Goal: Task Accomplishment & Management: Manage account settings

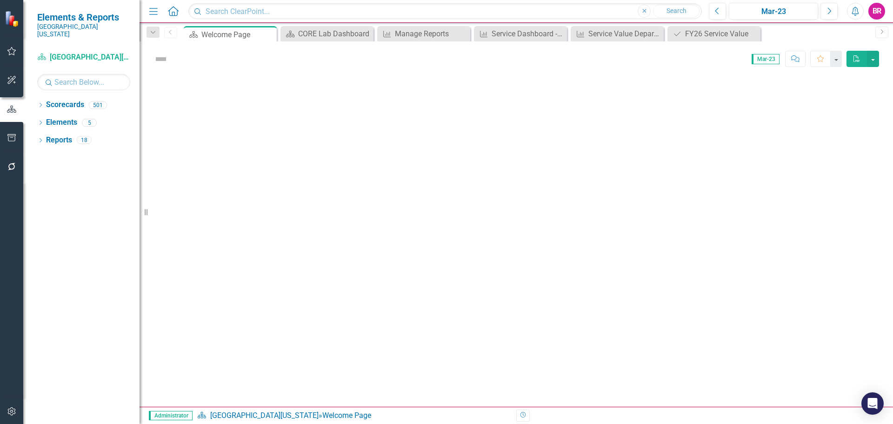
click at [156, 31] on icon "Dropdown" at bounding box center [153, 32] width 8 height 7
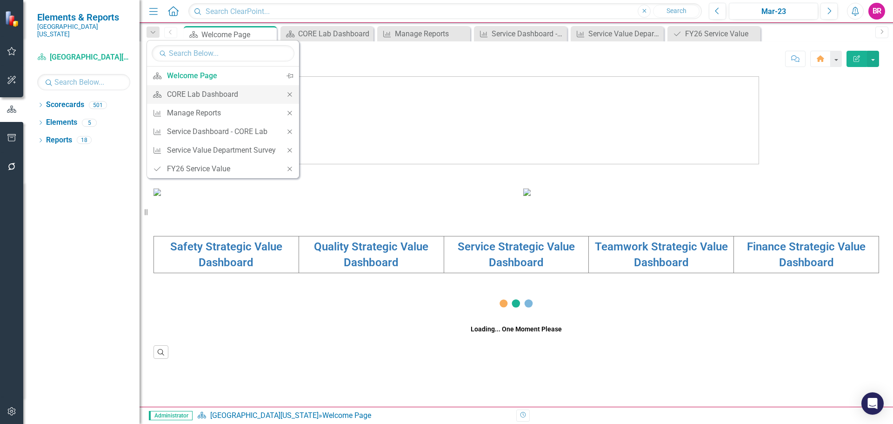
click at [291, 93] on icon "Close" at bounding box center [289, 94] width 8 height 7
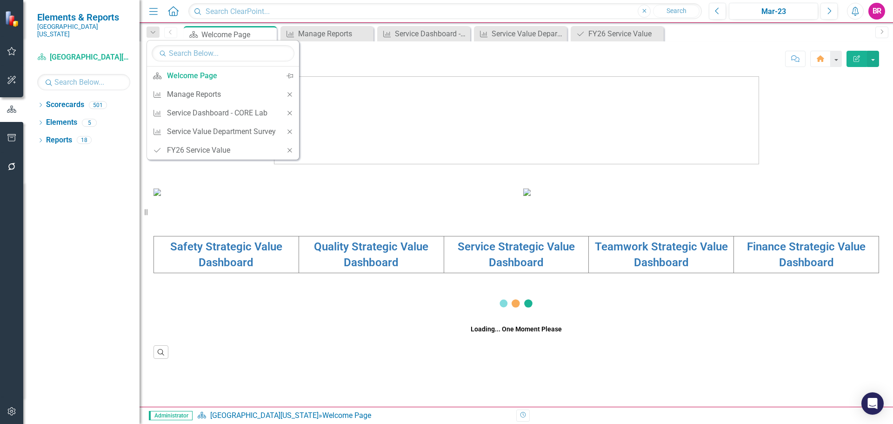
click at [291, 93] on icon "Close" at bounding box center [289, 94] width 8 height 7
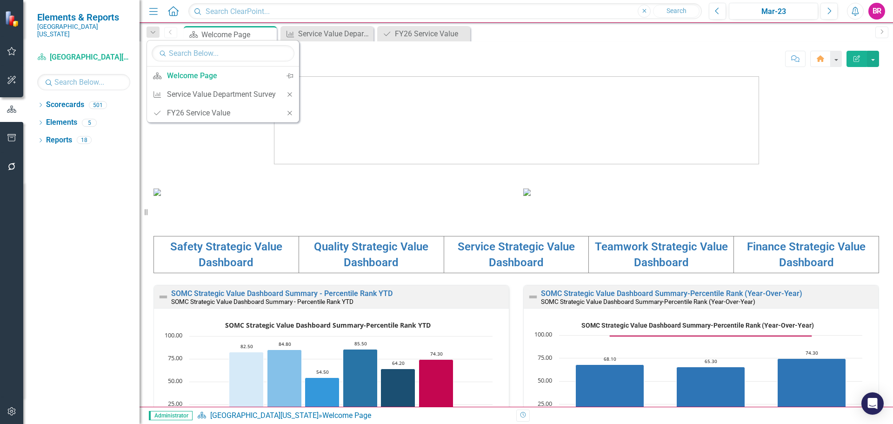
click at [291, 93] on icon "Close" at bounding box center [289, 94] width 8 height 7
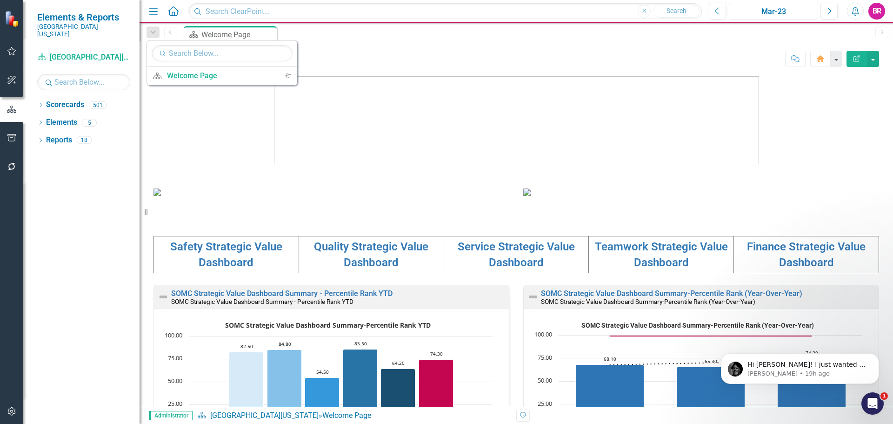
click at [788, 10] on div "Mar-23" at bounding box center [773, 11] width 83 height 11
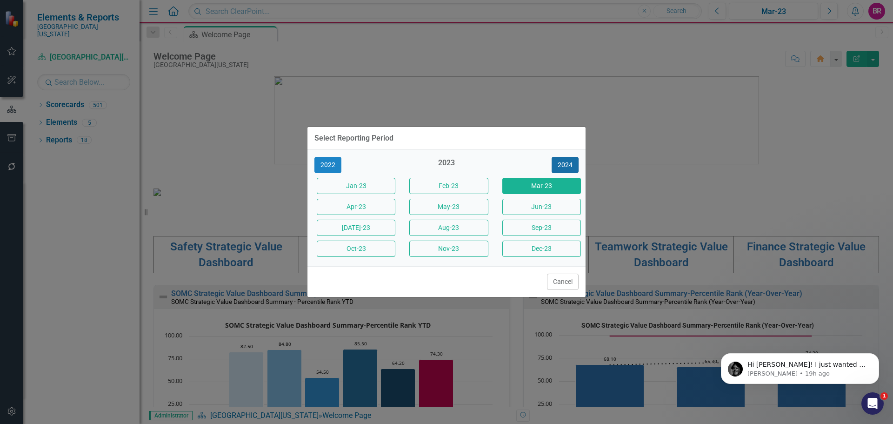
click at [572, 162] on button "2024" at bounding box center [564, 165] width 27 height 16
click at [572, 162] on button "2025" at bounding box center [564, 165] width 27 height 16
click at [554, 227] on button "Sept-25" at bounding box center [541, 227] width 79 height 16
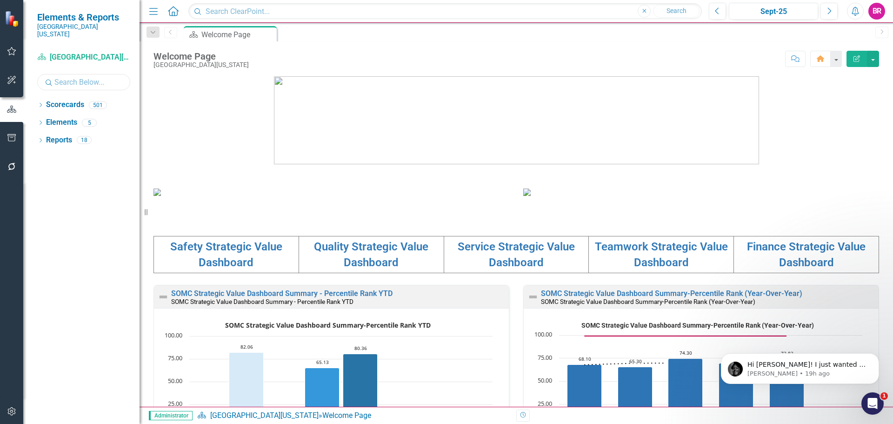
click at [74, 74] on input "text" at bounding box center [83, 82] width 93 height 16
type input "nut"
click at [43, 103] on icon "Dropdown" at bounding box center [40, 105] width 7 height 5
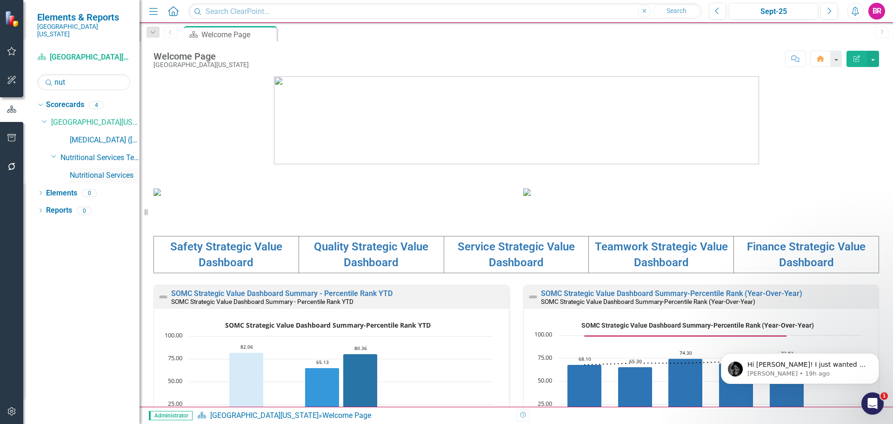
click at [105, 170] on link "Nutritional Services" at bounding box center [105, 175] width 70 height 11
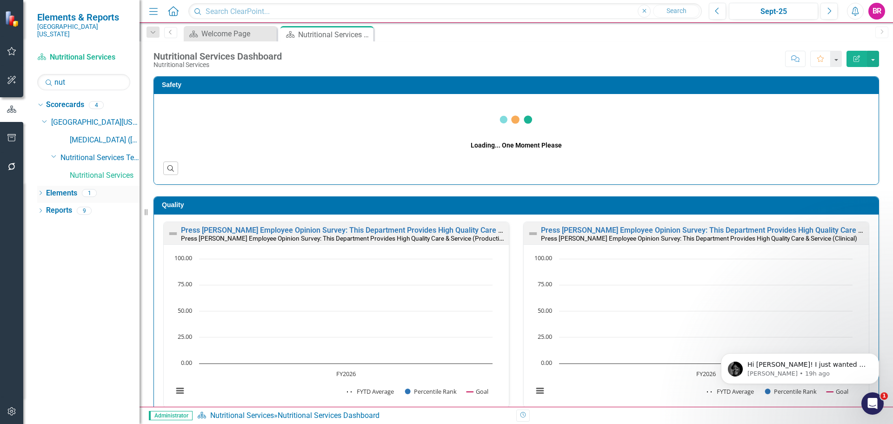
click at [63, 188] on link "Elements" at bounding box center [61, 193] width 31 height 11
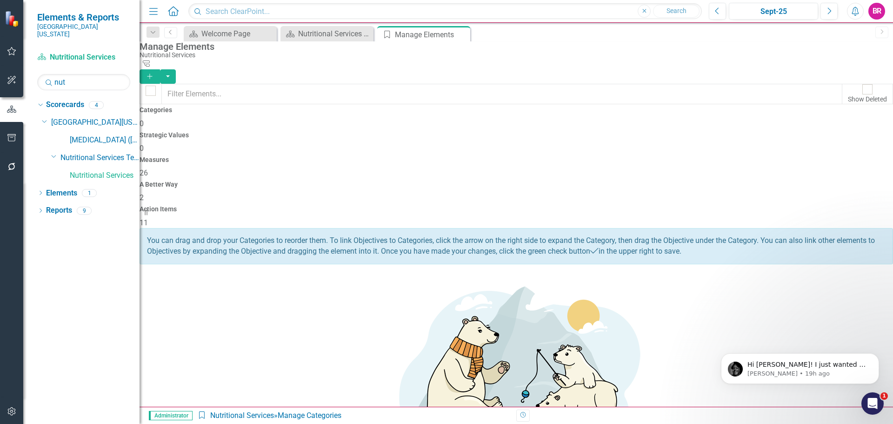
click at [812, 218] on div "11" at bounding box center [515, 223] width 753 height 11
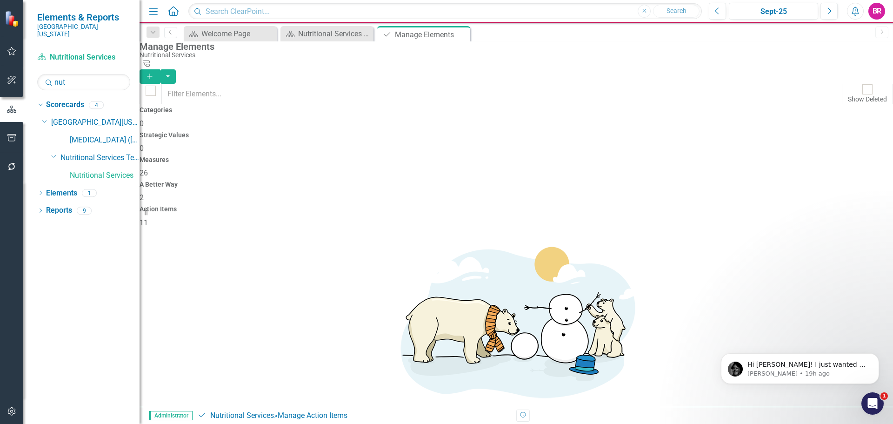
scroll to position [84, 0]
click at [859, 388] on body "Hi [PERSON_NAME]! I just wanted to follow up with you to see if my previous com…" at bounding box center [799, 366] width 179 height 58
click at [872, 396] on icon "Open Intercom Messenger" at bounding box center [870, 401] width 15 height 15
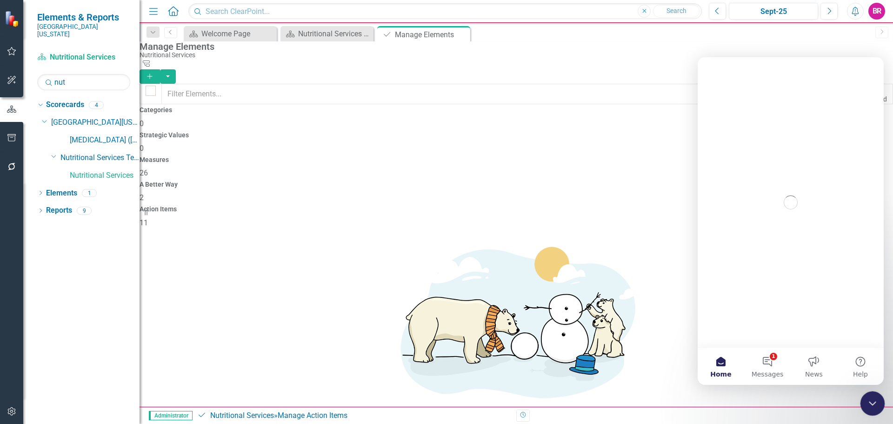
scroll to position [0, 0]
click at [872, 397] on icon "Close Intercom Messenger" at bounding box center [870, 401] width 11 height 11
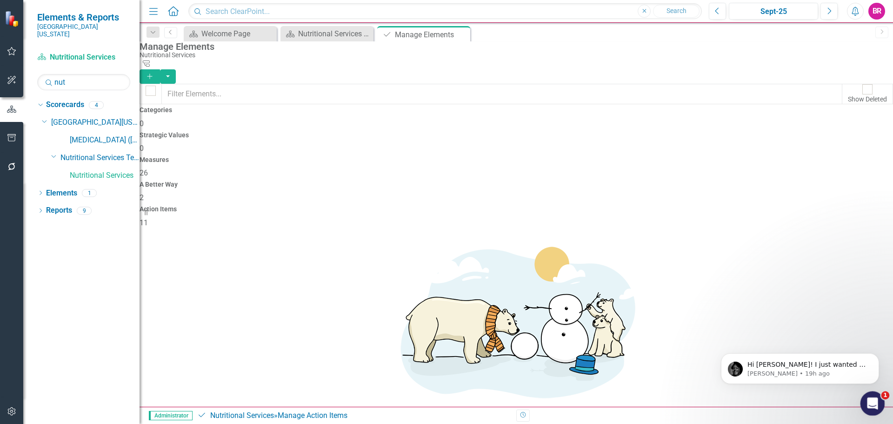
click at [869, 402] on icon "Open Intercom Messenger" at bounding box center [870, 401] width 15 height 15
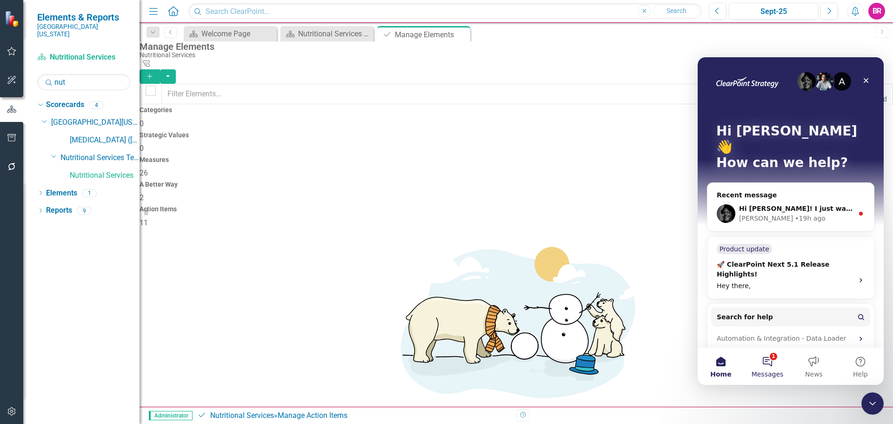
click at [758, 358] on button "1 Messages" at bounding box center [767, 365] width 46 height 37
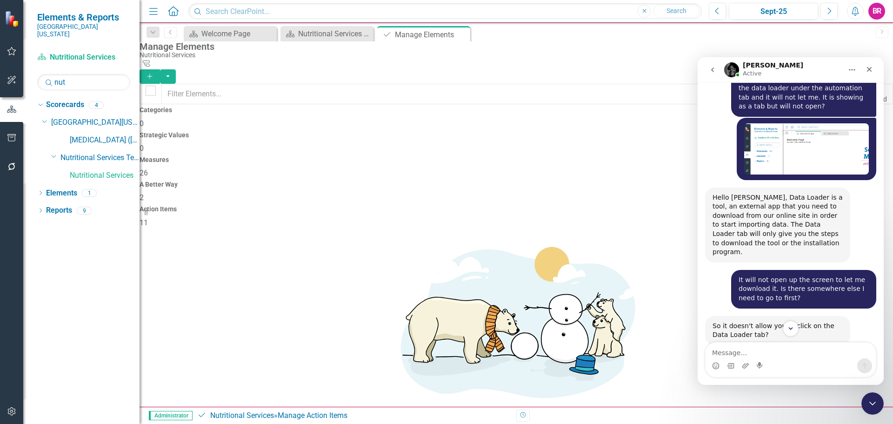
scroll to position [1024, 0]
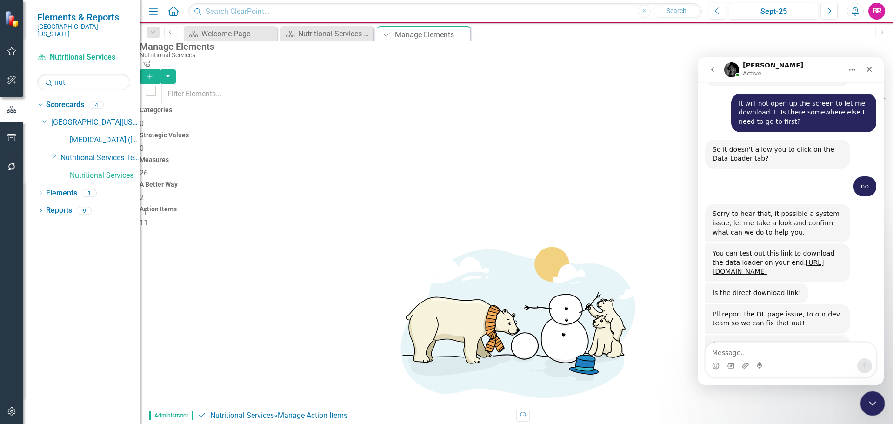
click at [869, 404] on icon "Close Intercom Messenger" at bounding box center [870, 401] width 11 height 11
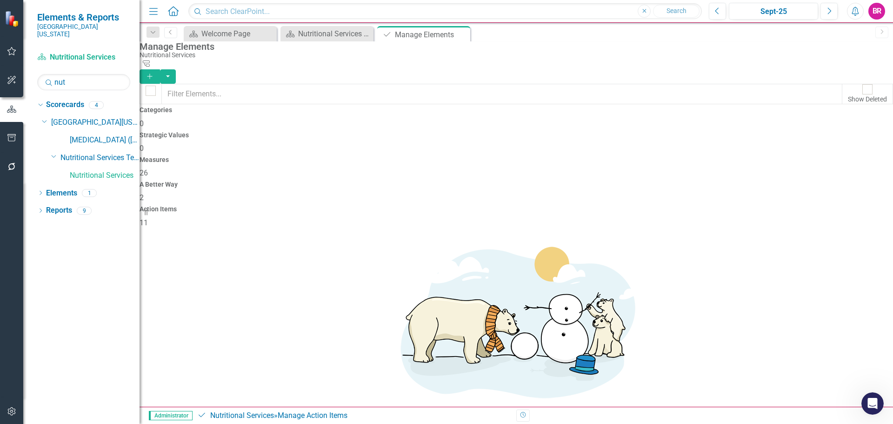
click at [830, 353] on link "Copy Duplicate Action Item" at bounding box center [825, 356] width 93 height 17
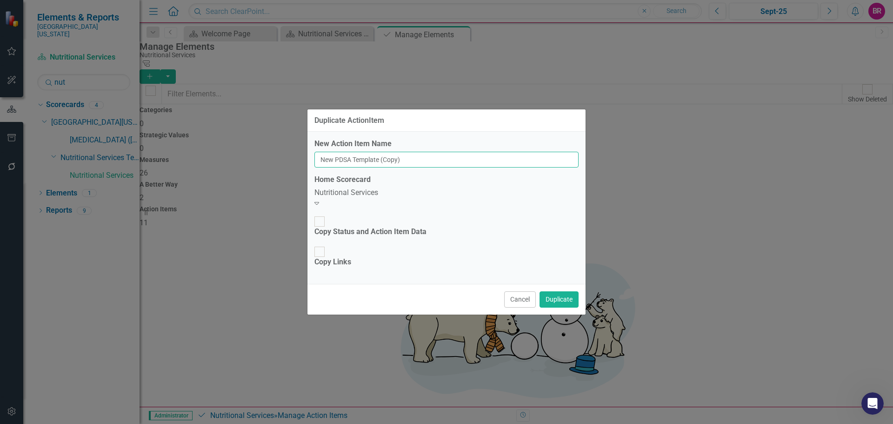
click at [444, 167] on input "New PDSA Template (Copy)" at bounding box center [446, 160] width 264 height 16
type input "FY26 Service Value"
click at [570, 291] on button "Duplicate" at bounding box center [558, 299] width 39 height 16
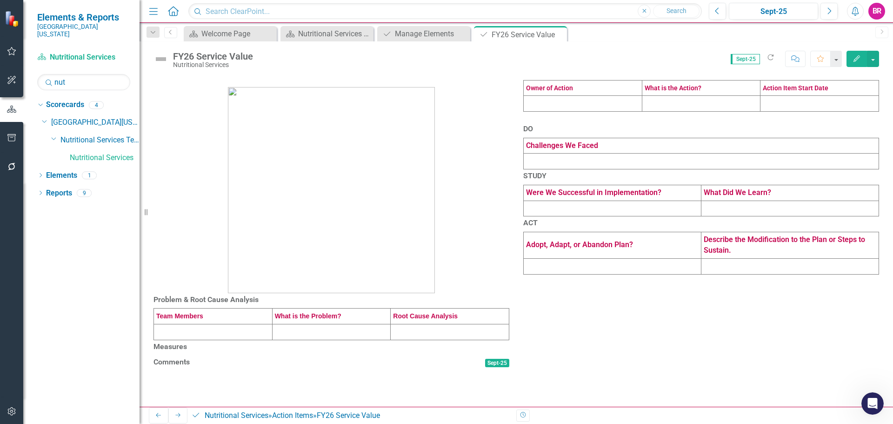
click at [598, 112] on td at bounding box center [582, 104] width 119 height 16
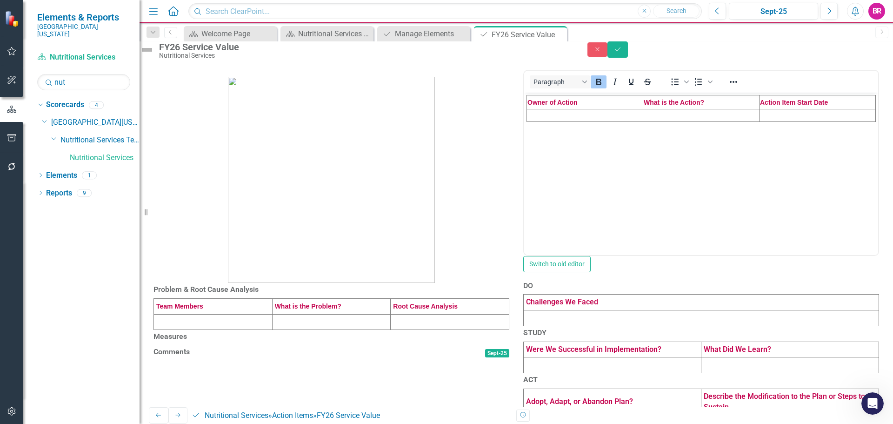
click at [569, 114] on td "Rich Text Area. Press ALT-0 for help." at bounding box center [585, 115] width 116 height 13
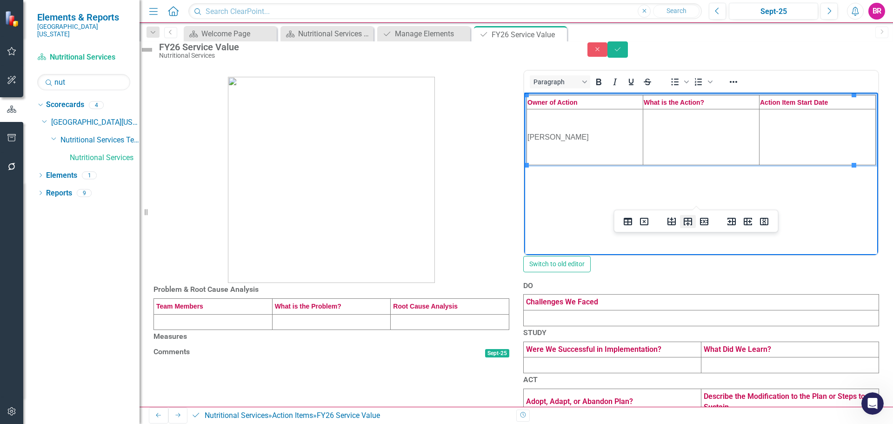
click at [686, 225] on icon "Insert row after" at bounding box center [687, 221] width 11 height 11
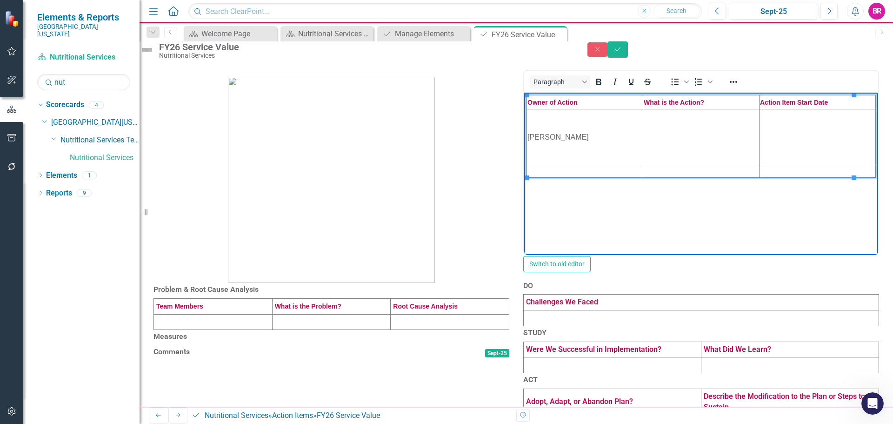
click at [575, 172] on td "Rich Text Area. Press ALT-0 for help." at bounding box center [585, 171] width 116 height 13
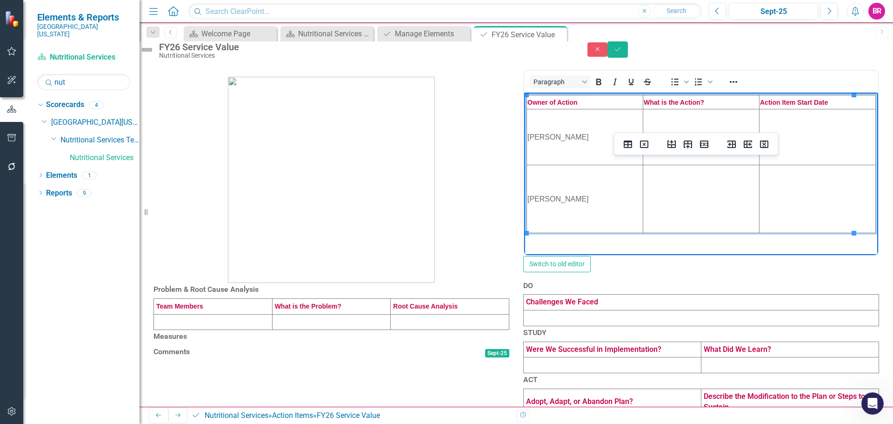
click at [684, 152] on td "Rich Text Area. Press ALT-0 for help." at bounding box center [701, 137] width 116 height 56
click at [678, 139] on td "Rich Text Area. Press ALT-0 for help." at bounding box center [701, 137] width 116 height 56
click at [669, 199] on td "Rich Text Area. Press ALT-0 for help." at bounding box center [701, 199] width 116 height 68
paste body "Rich Text Area. Press ALT-0 for help."
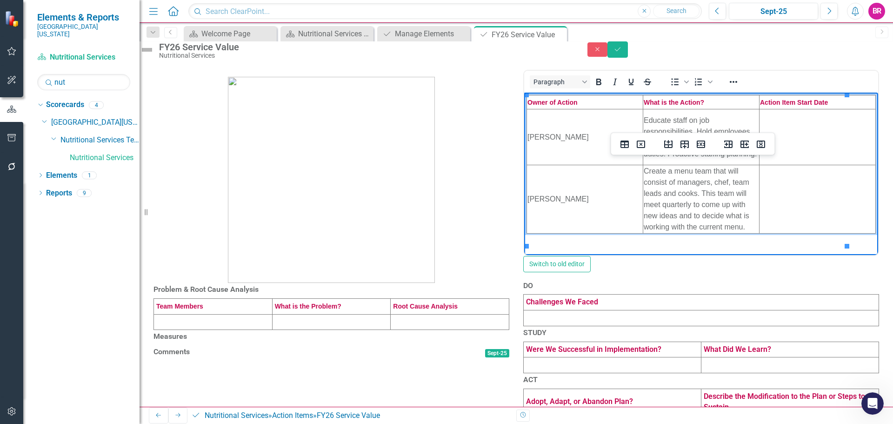
click at [805, 158] on td "Rich Text Area. Press ALT-0 for help." at bounding box center [817, 137] width 116 height 56
click at [787, 199] on td "Rich Text Area. Press ALT-0 for help." at bounding box center [817, 199] width 116 height 68
click at [491, 205] on p at bounding box center [331, 174] width 356 height 217
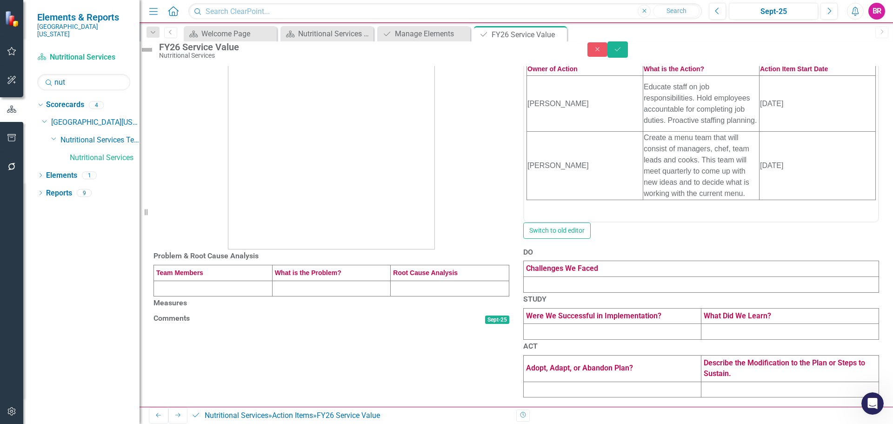
scroll to position [177, 0]
click at [242, 280] on td at bounding box center [213, 288] width 119 height 16
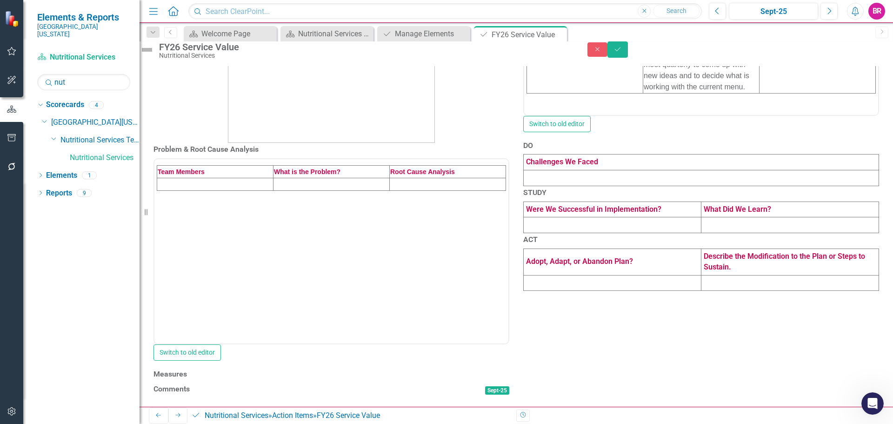
scroll to position [0, 0]
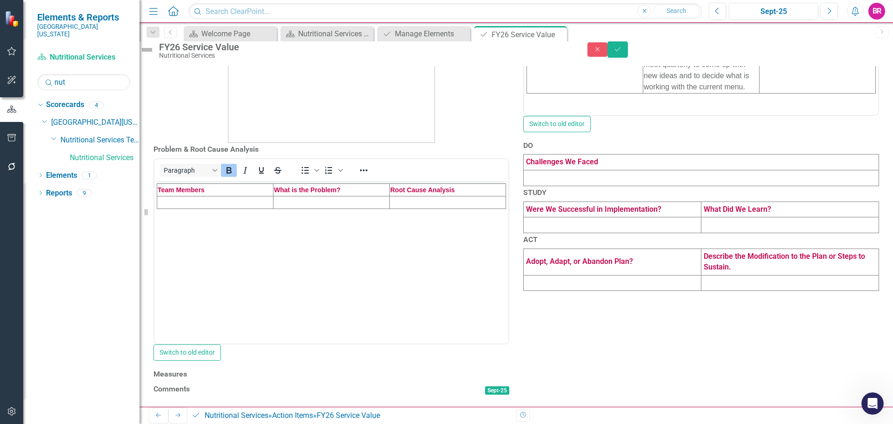
click at [215, 205] on td "Rich Text Area. Press ALT-0 for help." at bounding box center [215, 202] width 116 height 13
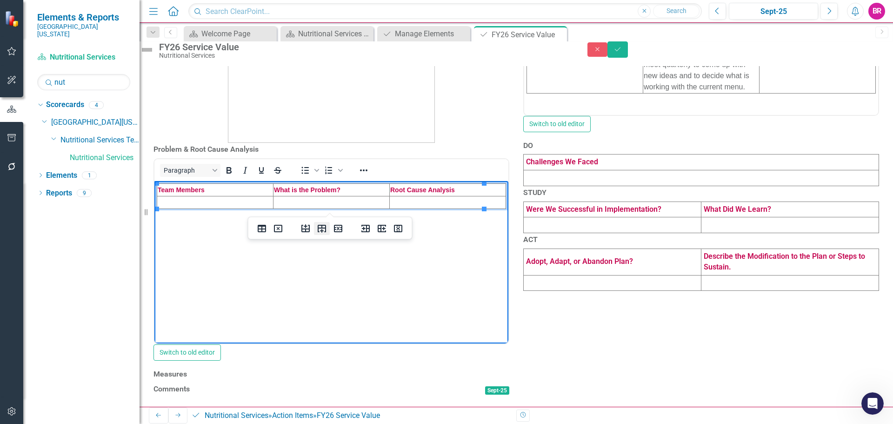
click at [324, 231] on icon "Insert row after" at bounding box center [321, 228] width 11 height 11
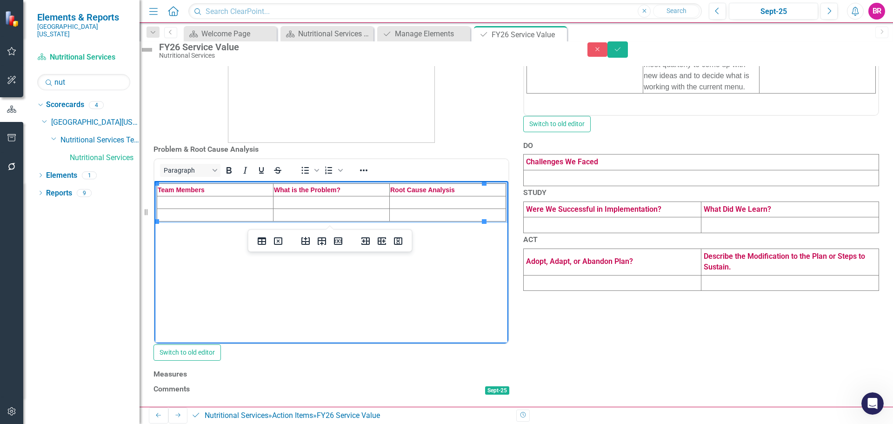
click at [208, 202] on td "Rich Text Area. Press ALT-0 for help." at bounding box center [215, 202] width 116 height 13
click at [205, 204] on td "Rich Text Area. Press ALT-0 for help." at bounding box center [215, 202] width 116 height 13
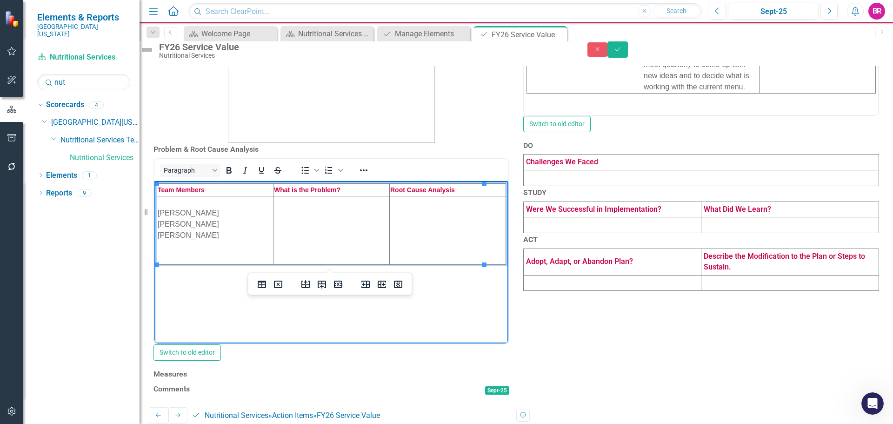
click at [203, 253] on td "Rich Text Area. Press ALT-0 for help." at bounding box center [215, 258] width 116 height 13
click at [195, 258] on td "Rich Text Area. Press ALT-0 for help." at bounding box center [215, 258] width 116 height 13
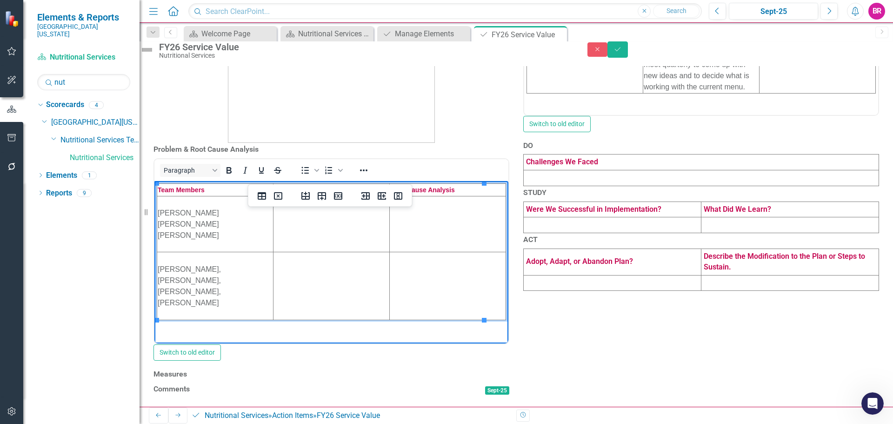
click at [331, 233] on td "Rich Text Area. Press ALT-0 for help." at bounding box center [331, 224] width 116 height 56
click at [331, 278] on td "Rich Text Area. Press ALT-0 for help." at bounding box center [331, 286] width 116 height 68
click at [323, 234] on td "Rich Text Area. Press ALT-0 for help." at bounding box center [331, 224] width 116 height 56
click at [318, 230] on td "Rich Text Area. Press ALT-0 for help." at bounding box center [331, 224] width 116 height 56
click at [303, 290] on td "Rich Text Area. Press ALT-0 for help." at bounding box center [331, 286] width 116 height 68
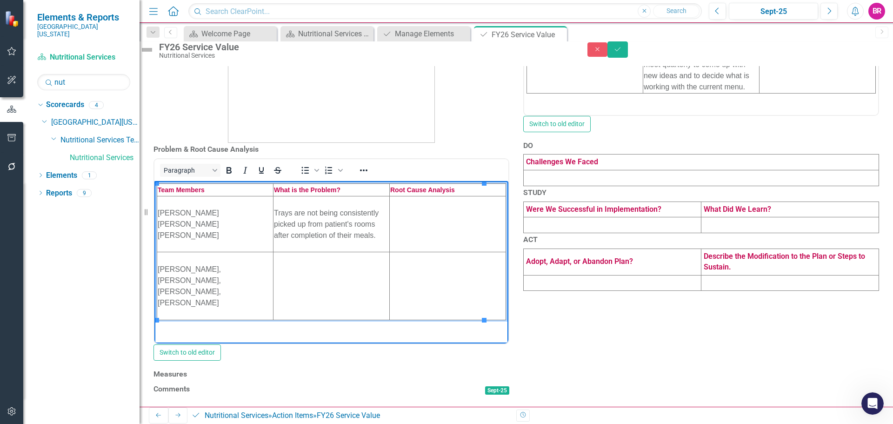
click at [288, 296] on td "Rich Text Area. Press ALT-0 for help." at bounding box center [331, 286] width 116 height 68
click at [413, 225] on td "Rich Text Area. Press ALT-0 for help." at bounding box center [448, 224] width 116 height 56
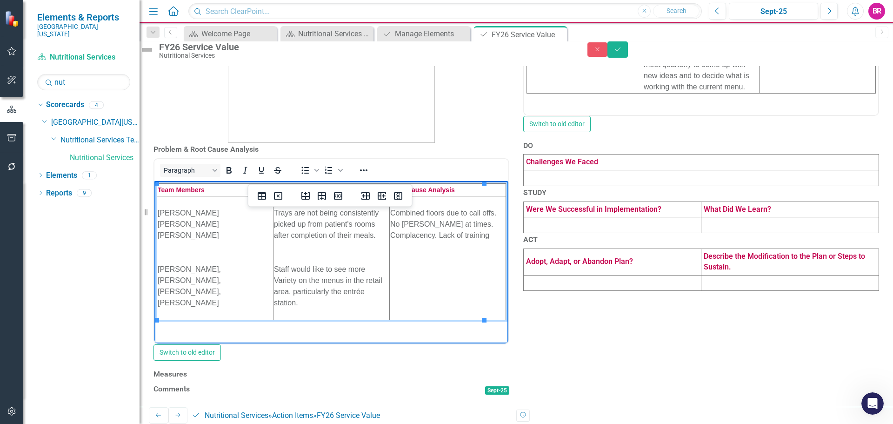
click at [425, 281] on td "Rich Text Area. Press ALT-0 for help." at bounding box center [448, 286] width 116 height 68
drag, startPoint x: 410, startPoint y: 286, endPoint x: 411, endPoint y: 281, distance: 4.7
click at [411, 284] on td "Rich Text Area. Press ALT-0 for help." at bounding box center [448, 286] width 116 height 68
click at [512, 106] on div at bounding box center [331, 28] width 370 height 228
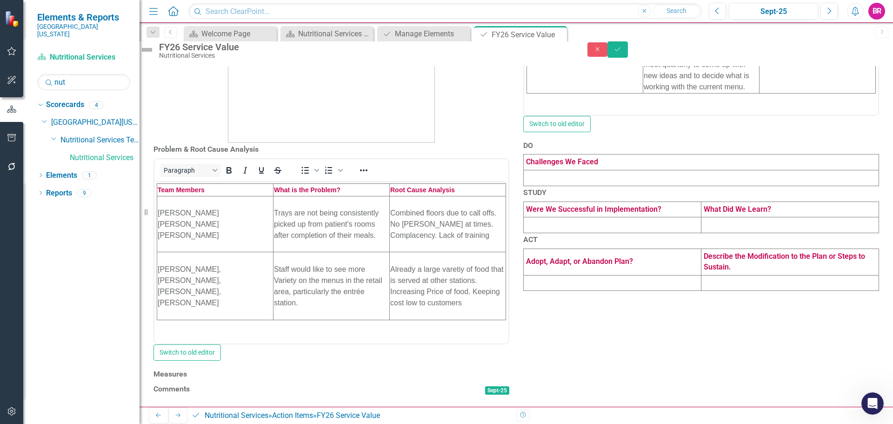
scroll to position [278, 0]
click at [424, 370] on h3 "Measures" at bounding box center [331, 374] width 356 height 8
click at [478, 370] on button "Link Tag Link Measure" at bounding box center [486, 375] width 45 height 10
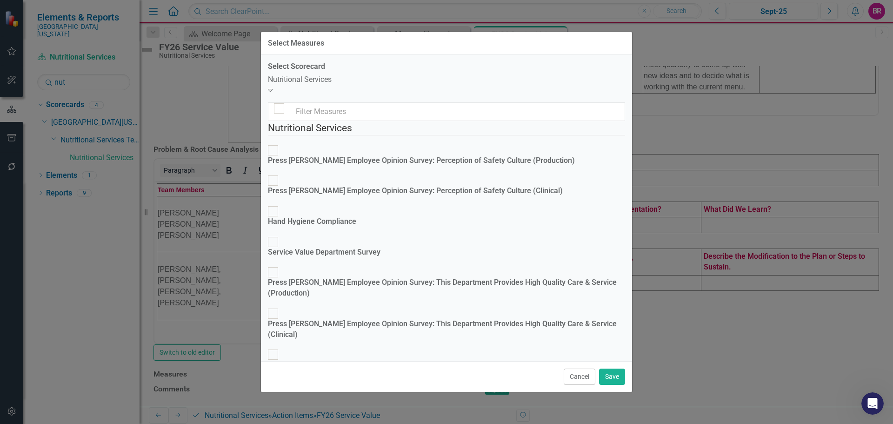
scroll to position [0, 0]
click at [364, 247] on div "Service Value Department Survey" at bounding box center [324, 252] width 113 height 11
click at [280, 235] on input "Service Value Department Survey" at bounding box center [273, 242] width 14 height 14
checkbox input "true"
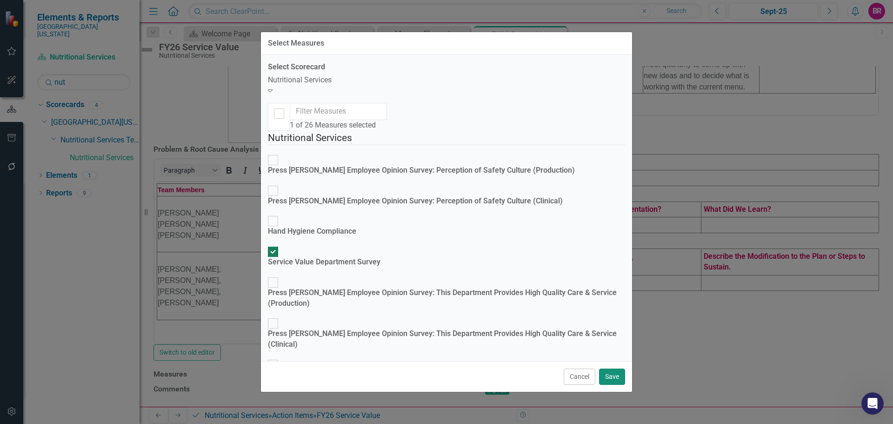
click at [617, 370] on button "Save" at bounding box center [612, 376] width 26 height 16
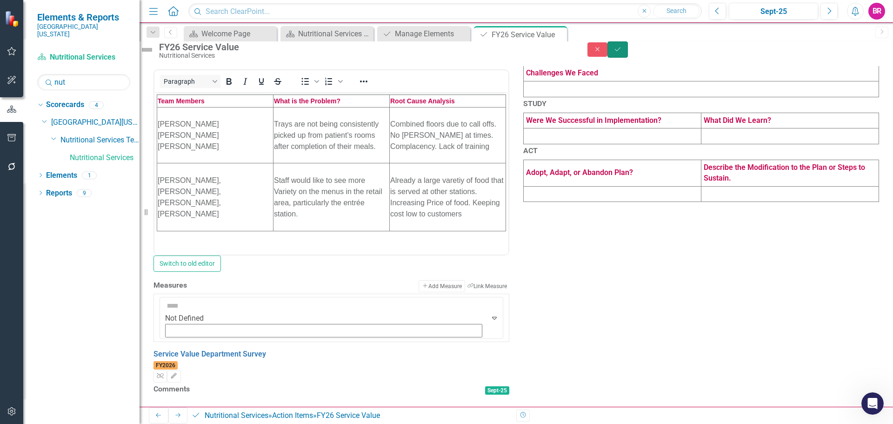
click at [622, 53] on icon "Save" at bounding box center [617, 49] width 8 height 7
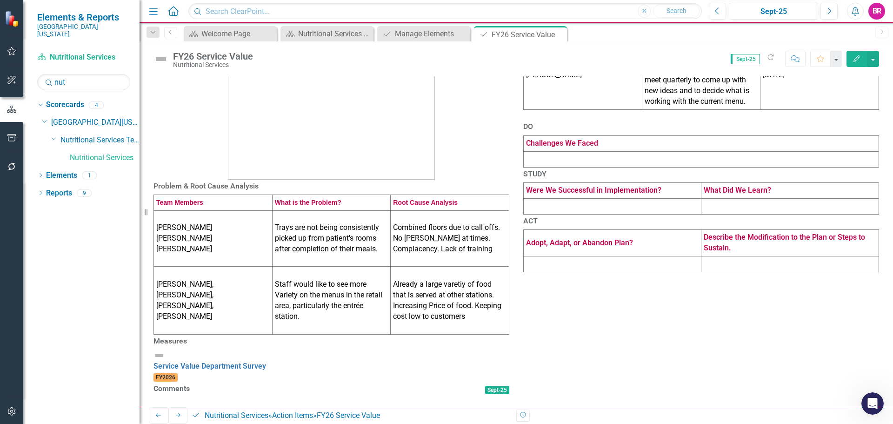
scroll to position [217, 0]
click at [246, 350] on div "Service Value Department Survey" at bounding box center [331, 361] width 356 height 22
click at [250, 361] on link "Service Value Department Survey" at bounding box center [209, 365] width 113 height 9
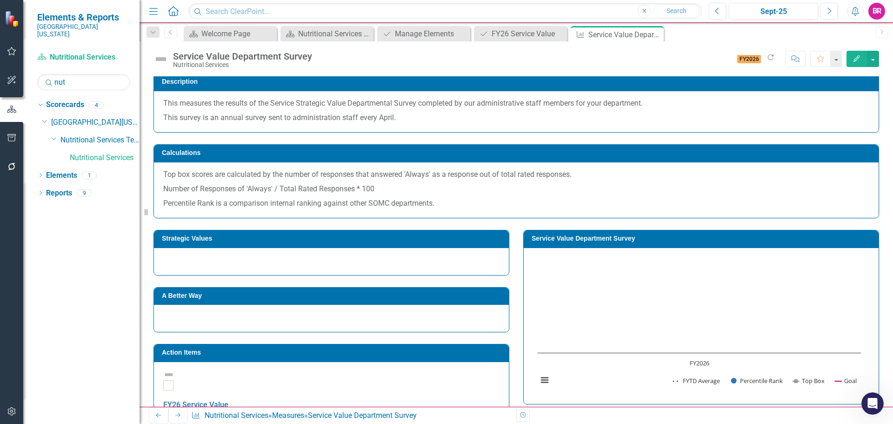
scroll to position [186, 0]
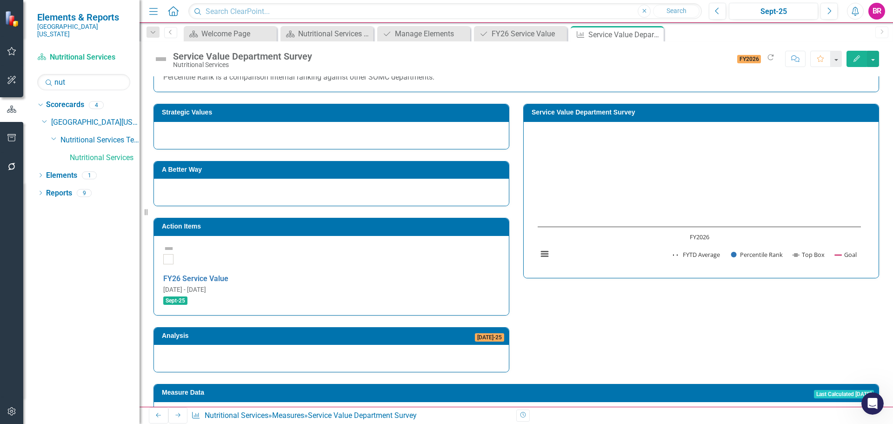
click at [640, 117] on td "Service Value Department Survey" at bounding box center [702, 113] width 342 height 14
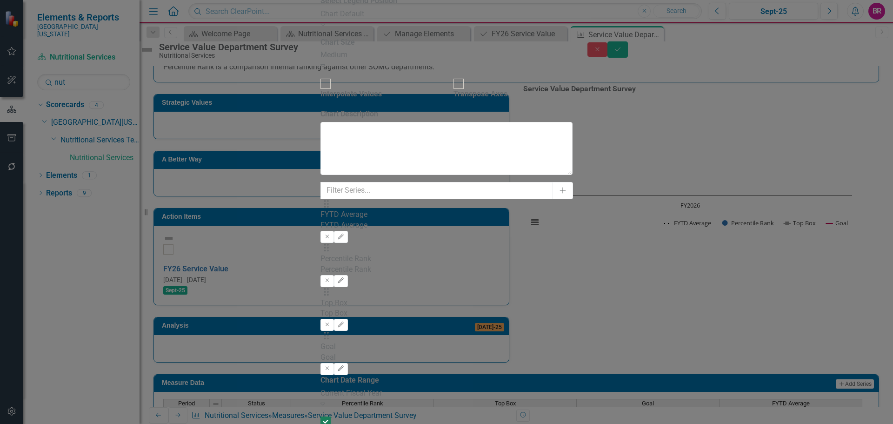
click at [385, 388] on div "Current Fiscal Year" at bounding box center [446, 393] width 252 height 11
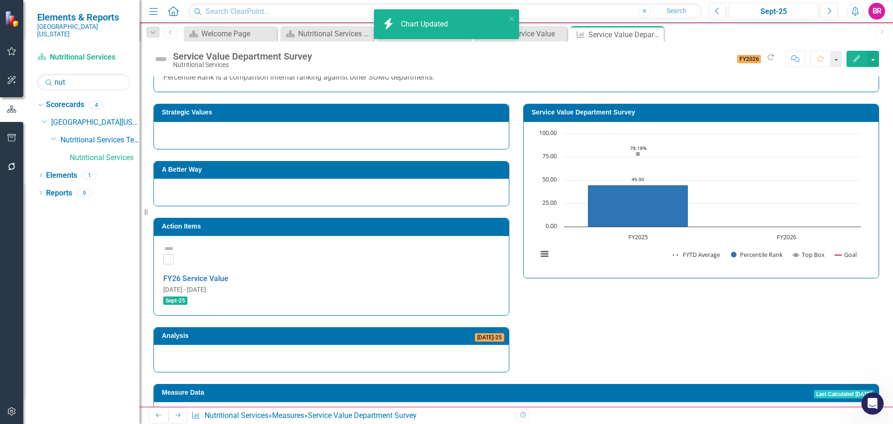
scroll to position [267, 0]
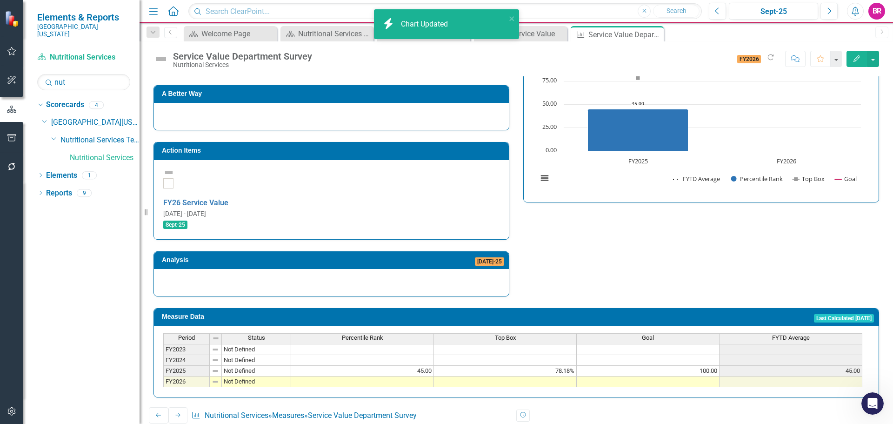
click at [676, 376] on td at bounding box center [647, 381] width 143 height 11
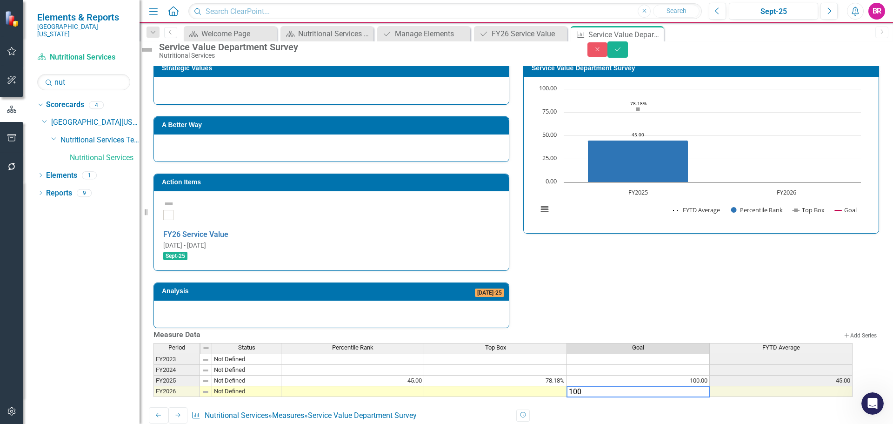
type textarea "100"
drag, startPoint x: 734, startPoint y: 236, endPoint x: 729, endPoint y: 253, distance: 17.7
click at [734, 235] on div "Strategic Values A Better Way Action Items FY26 Service Value [DATE] - [DATE] S…" at bounding box center [515, 188] width 739 height 280
click at [622, 53] on icon "Save" at bounding box center [617, 49] width 8 height 7
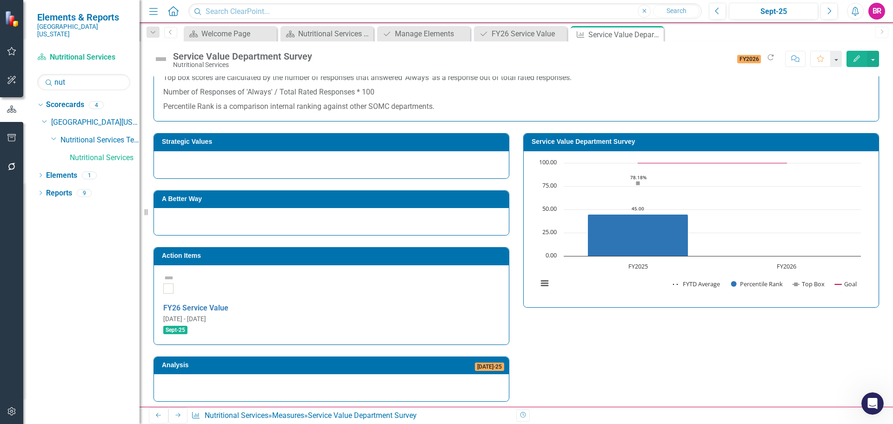
scroll to position [186, 0]
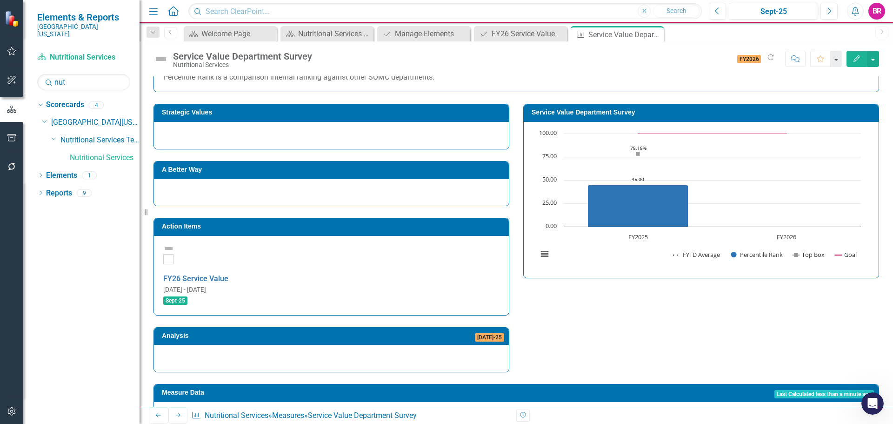
click at [476, 112] on h3 "Strategic Values" at bounding box center [333, 112] width 342 height 7
click at [334, 120] on td "Strategic Values" at bounding box center [333, 113] width 342 height 14
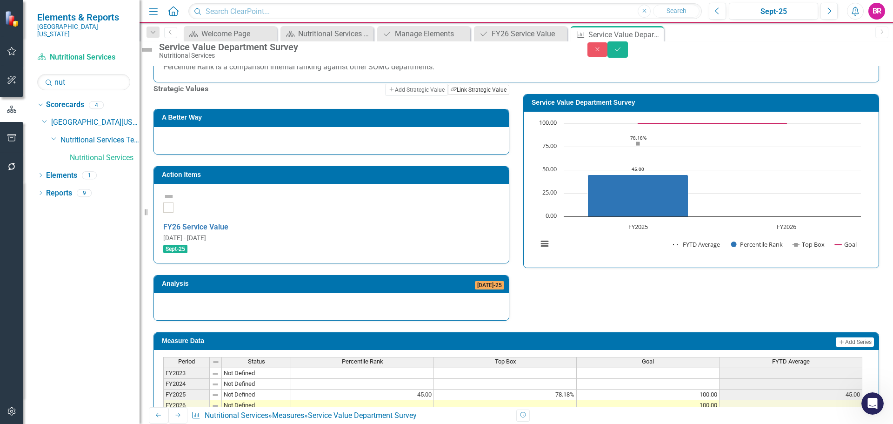
click at [448, 95] on button "Link Tag Link Strategic Value" at bounding box center [478, 90] width 61 height 10
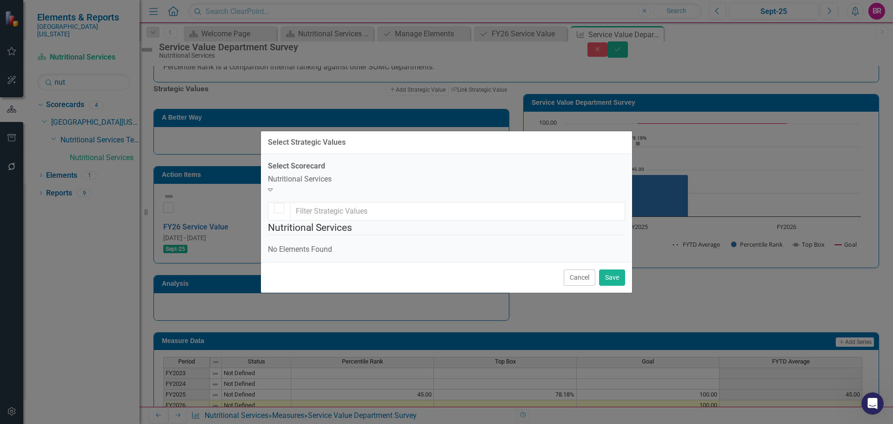
click at [350, 174] on div "Nutritional Services" at bounding box center [446, 179] width 357 height 11
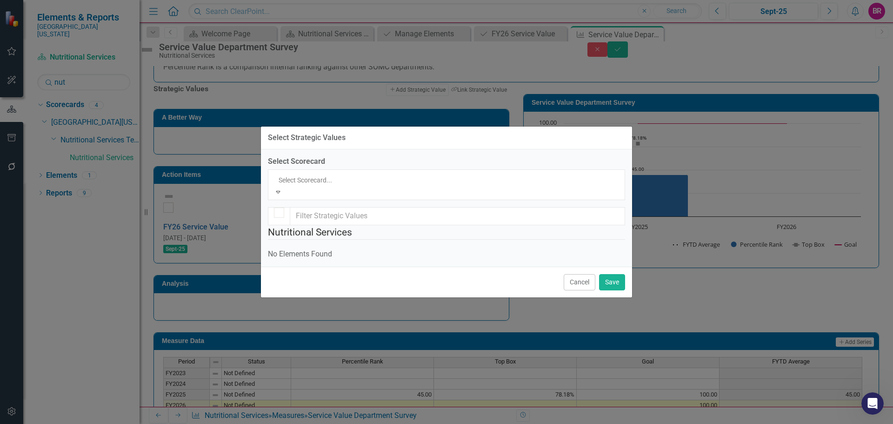
scroll to position [1801, 0]
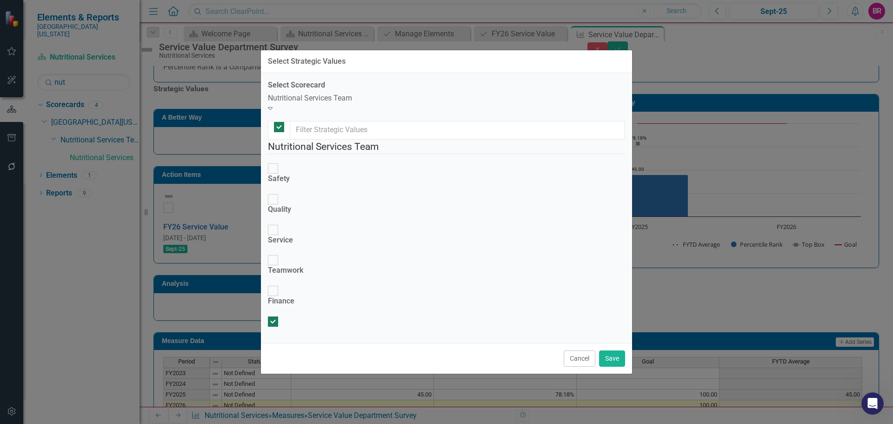
checkbox input "false"
click at [293, 235] on div "Service" at bounding box center [280, 240] width 25 height 11
click at [280, 222] on input "Service" at bounding box center [273, 229] width 14 height 14
checkbox input "true"
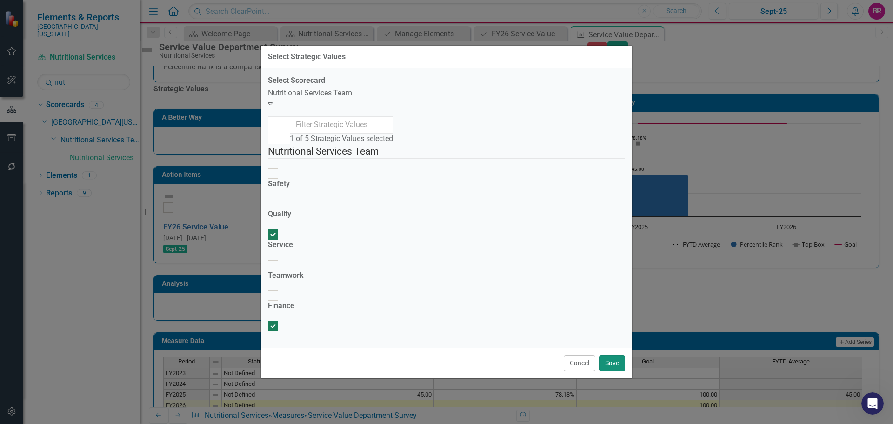
click at [616, 371] on button "Save" at bounding box center [612, 363] width 26 height 16
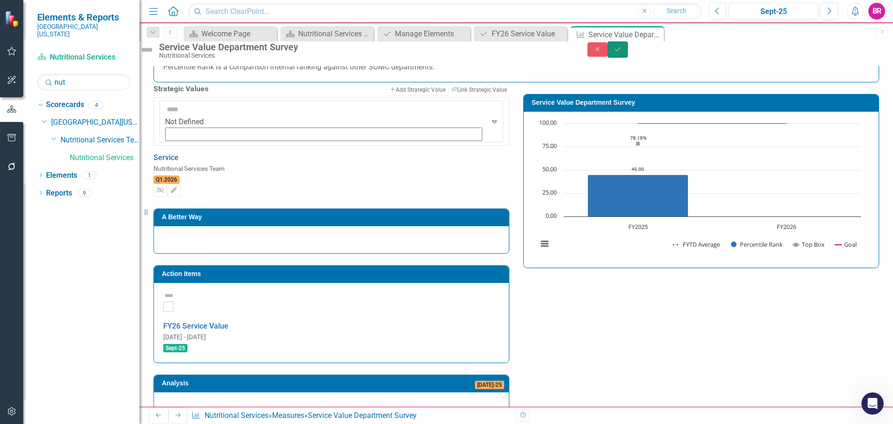
click at [622, 53] on icon "Save" at bounding box center [617, 49] width 8 height 7
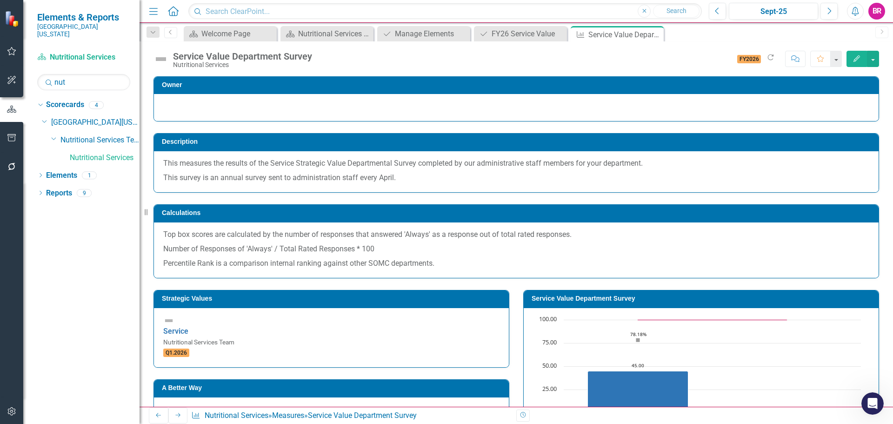
click at [11, 139] on icon "button" at bounding box center [12, 137] width 10 height 7
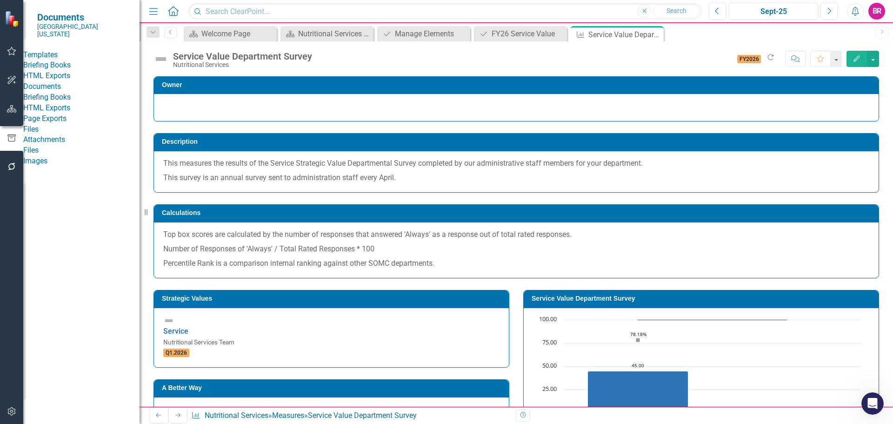
drag, startPoint x: 58, startPoint y: 77, endPoint x: 138, endPoint y: 75, distance: 80.4
click at [58, 77] on div "HTML Exports" at bounding box center [81, 76] width 116 height 11
drag, startPoint x: 63, startPoint y: 84, endPoint x: 73, endPoint y: 84, distance: 10.2
click at [63, 81] on link "HTML Exports" at bounding box center [81, 76] width 116 height 11
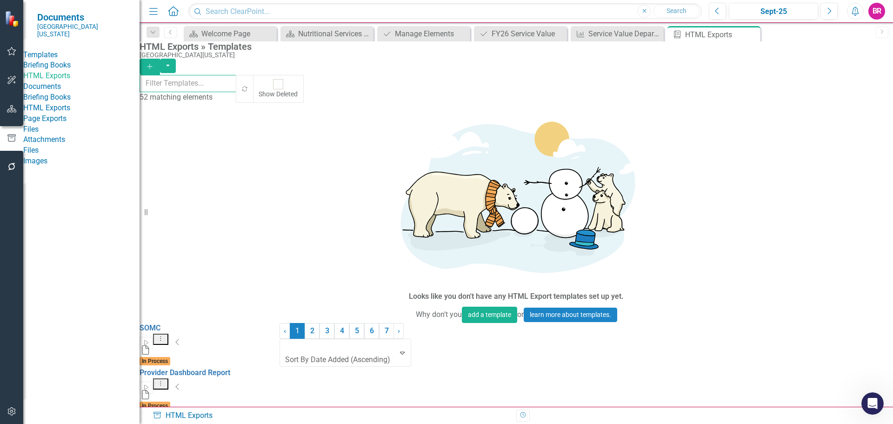
click at [237, 88] on input "text" at bounding box center [187, 83] width 97 height 17
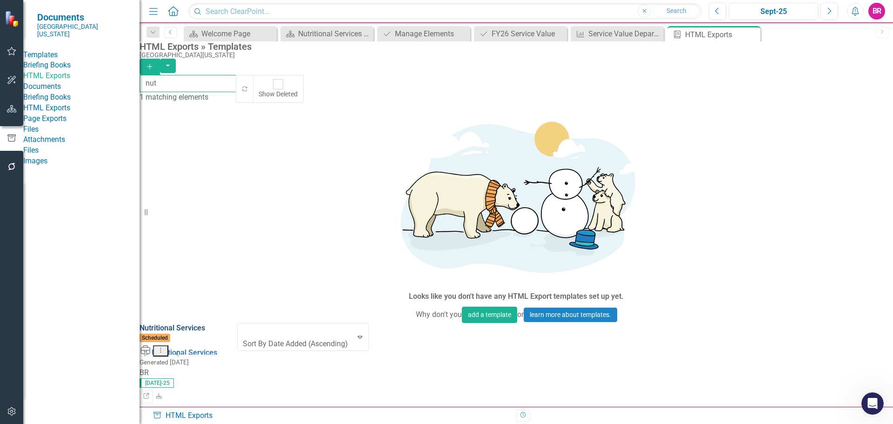
type input "nut"
click at [180, 323] on link "Nutritional Services" at bounding box center [172, 327] width 66 height 9
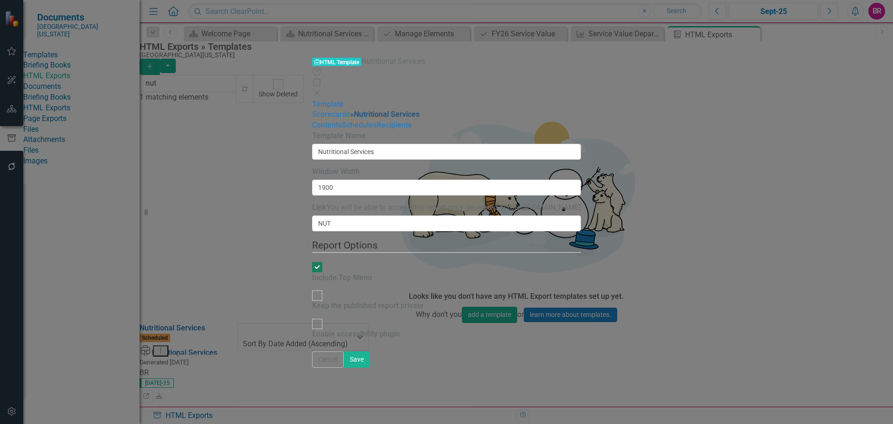
click at [350, 110] on link "» Nutritional Services" at bounding box center [384, 114] width 69 height 9
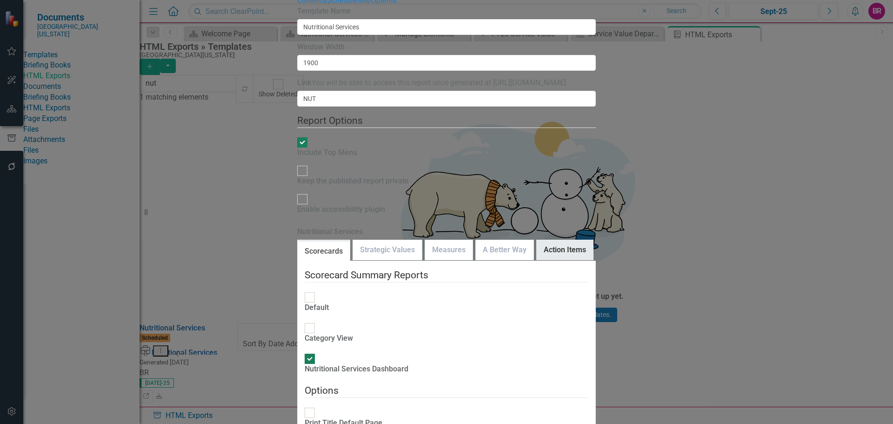
click at [540, 240] on link "Action Items" at bounding box center [564, 250] width 56 height 20
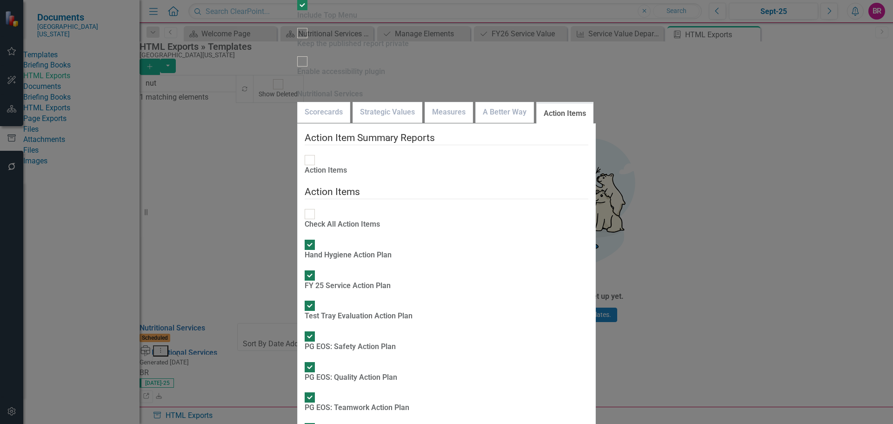
checkbox input "true"
click at [425, 102] on link "Measures" at bounding box center [448, 112] width 47 height 20
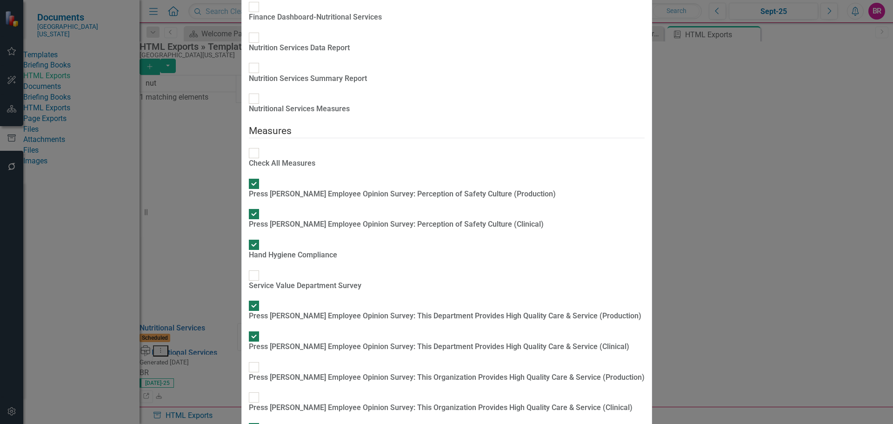
scroll to position [93, 0]
click at [361, 280] on div "Service Value Department Survey" at bounding box center [305, 285] width 113 height 11
click at [261, 268] on input "Service Value Department Survey" at bounding box center [253, 275] width 14 height 14
checkbox input "true"
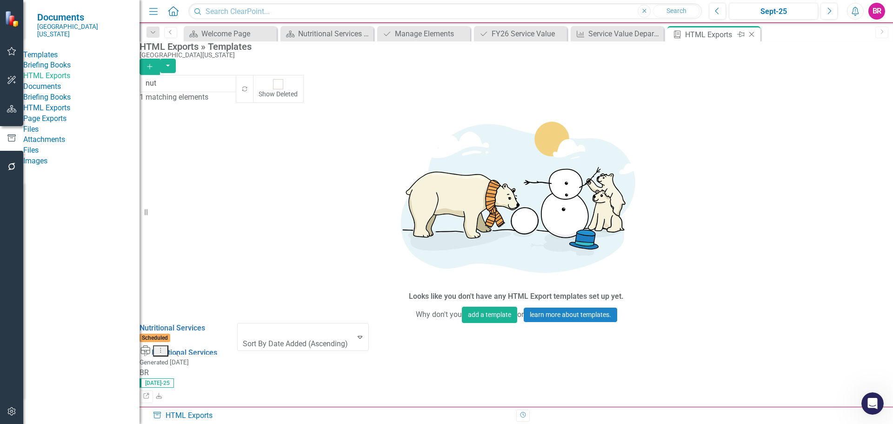
click at [754, 33] on icon "Close" at bounding box center [751, 34] width 9 height 7
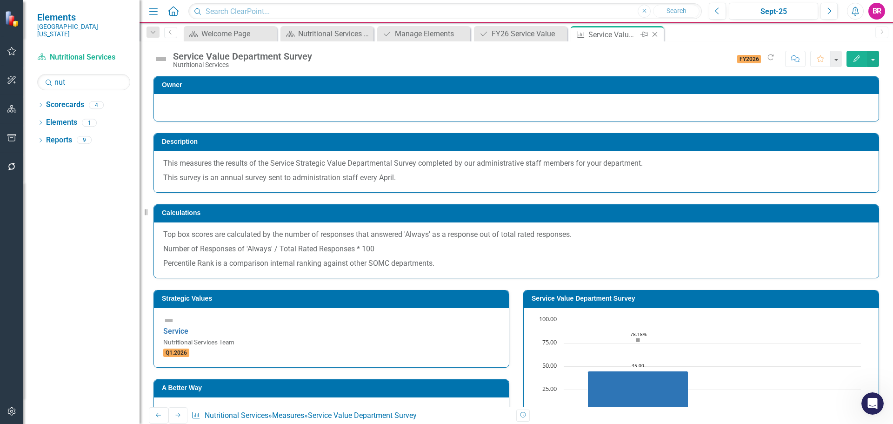
click at [657, 30] on div "Close" at bounding box center [655, 35] width 12 height 12
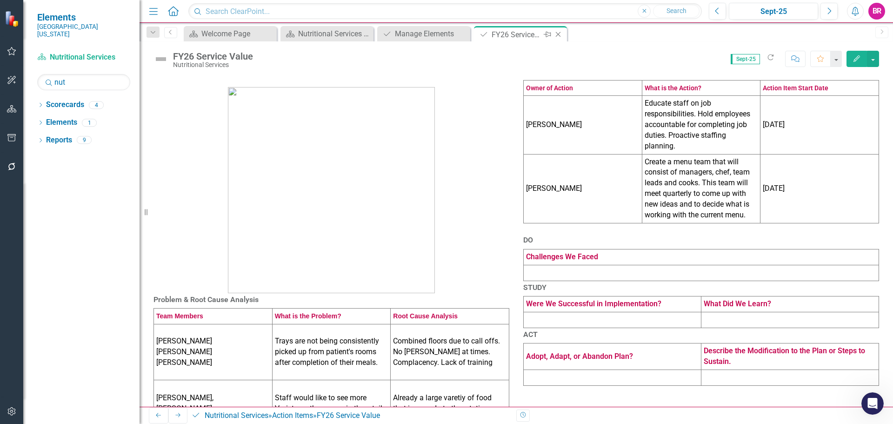
click at [562, 33] on icon "Close" at bounding box center [557, 34] width 9 height 7
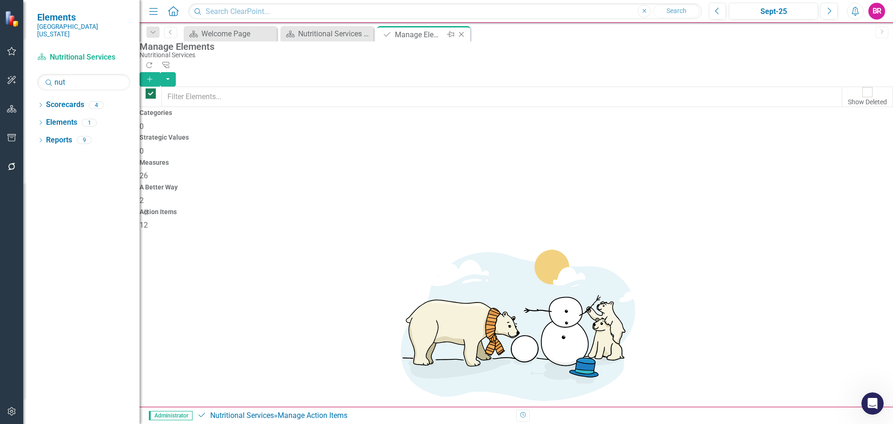
click at [463, 33] on icon "Close" at bounding box center [461, 34] width 9 height 7
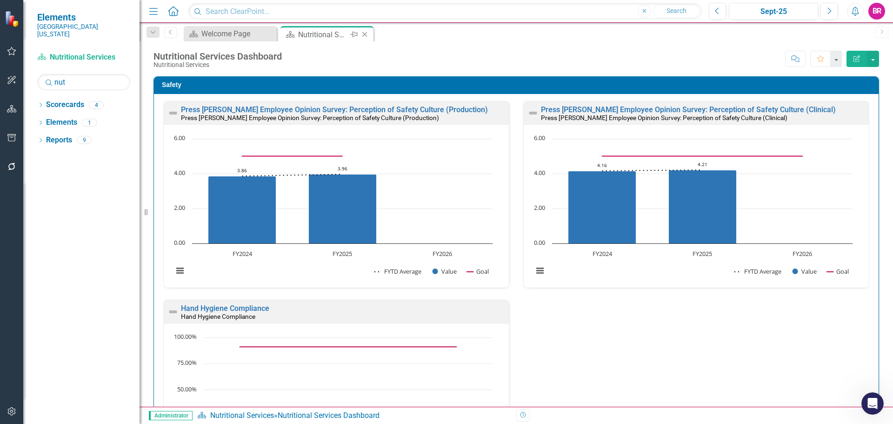
click at [363, 34] on icon "Close" at bounding box center [364, 34] width 9 height 7
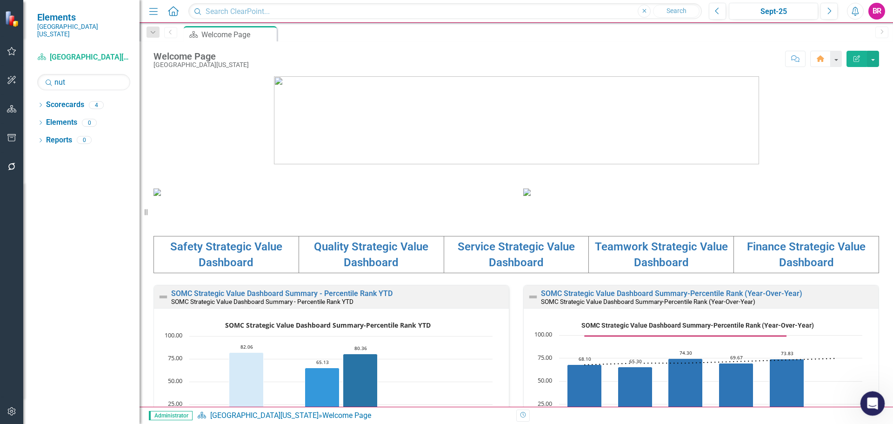
click at [873, 397] on icon "Open Intercom Messenger" at bounding box center [870, 401] width 15 height 15
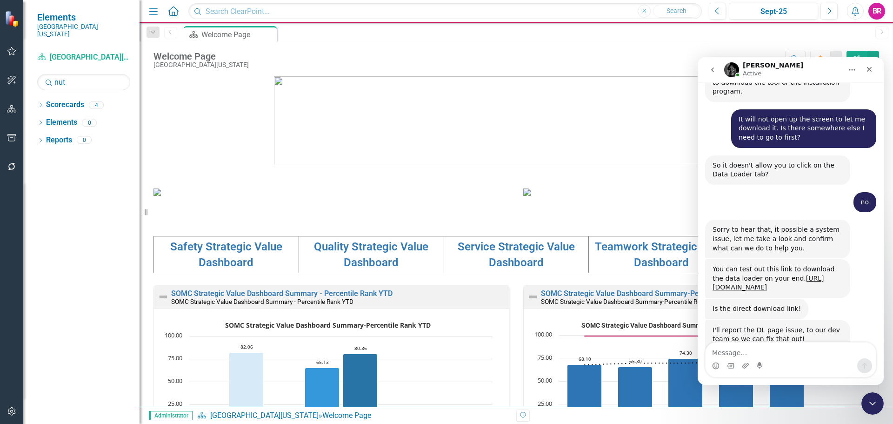
scroll to position [1024, 0]
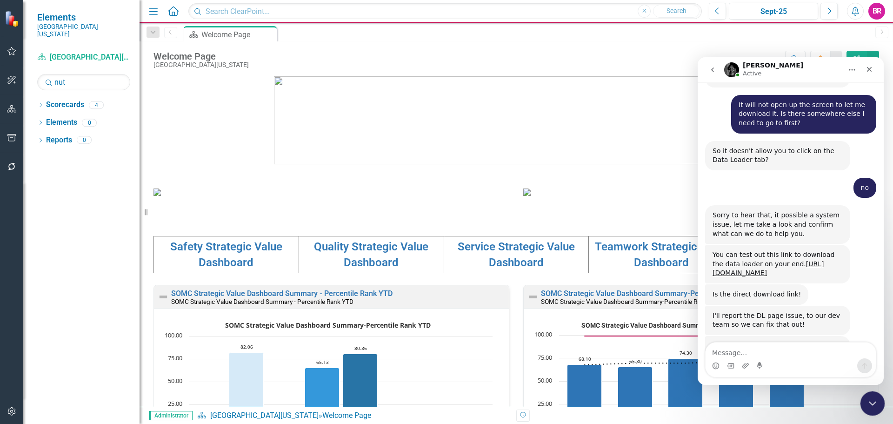
click at [866, 399] on icon "Close Intercom Messenger" at bounding box center [870, 401] width 11 height 11
